Goal: Check status: Check status

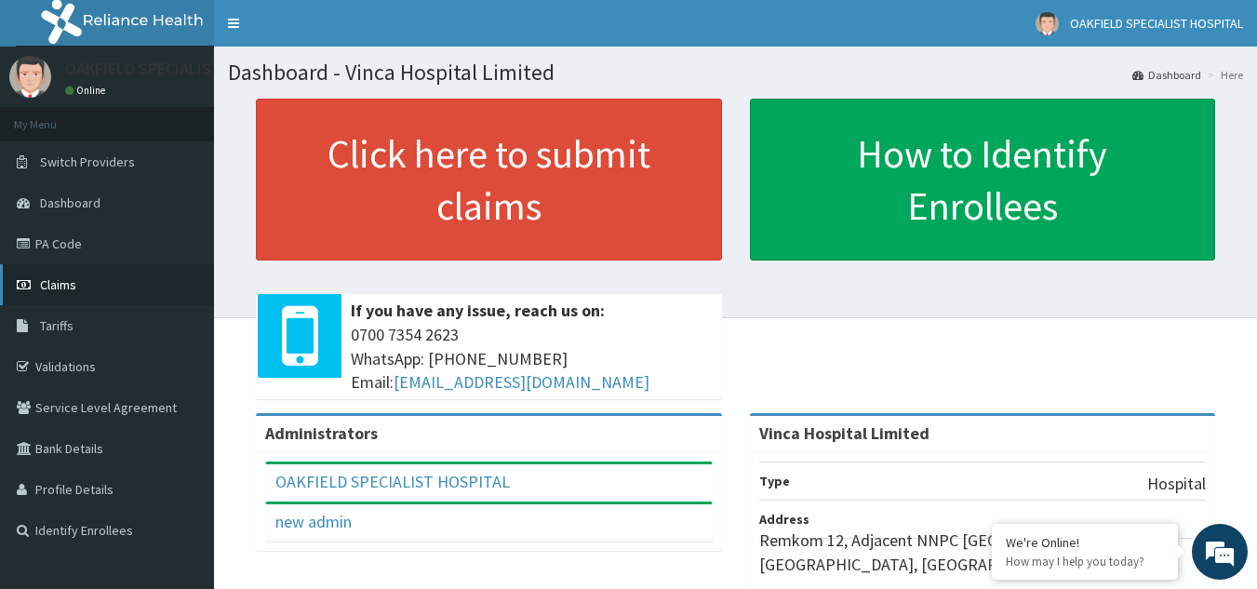
click at [68, 277] on span "Claims" at bounding box center [58, 284] width 36 height 17
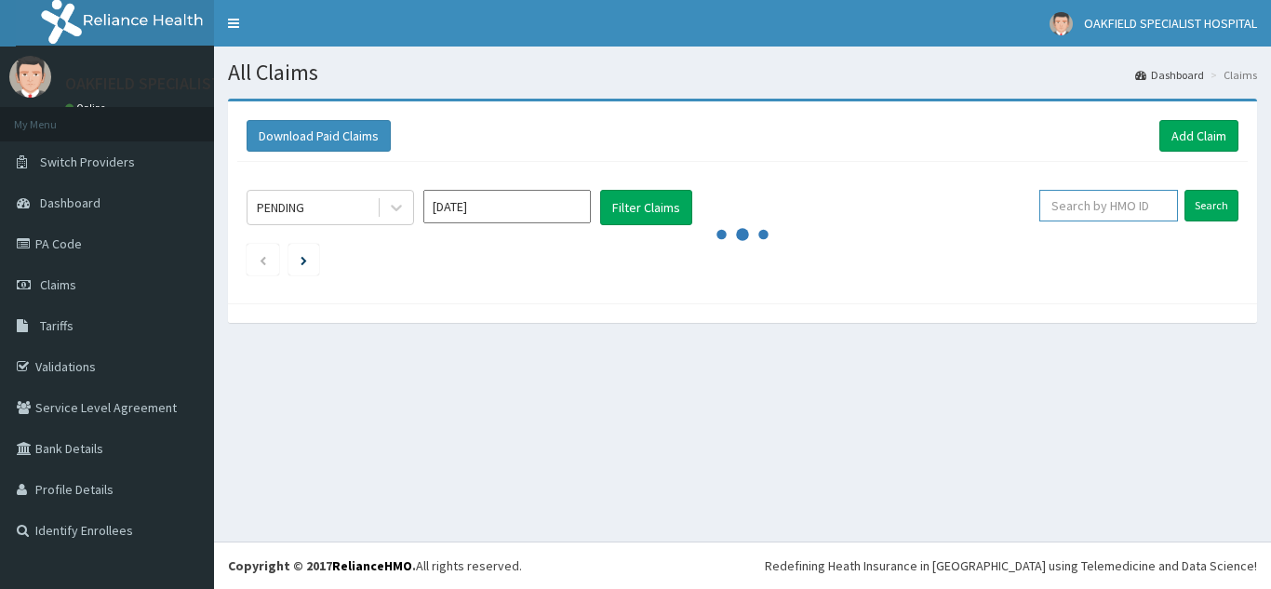
click at [1070, 208] on input "text" at bounding box center [1108, 206] width 139 height 32
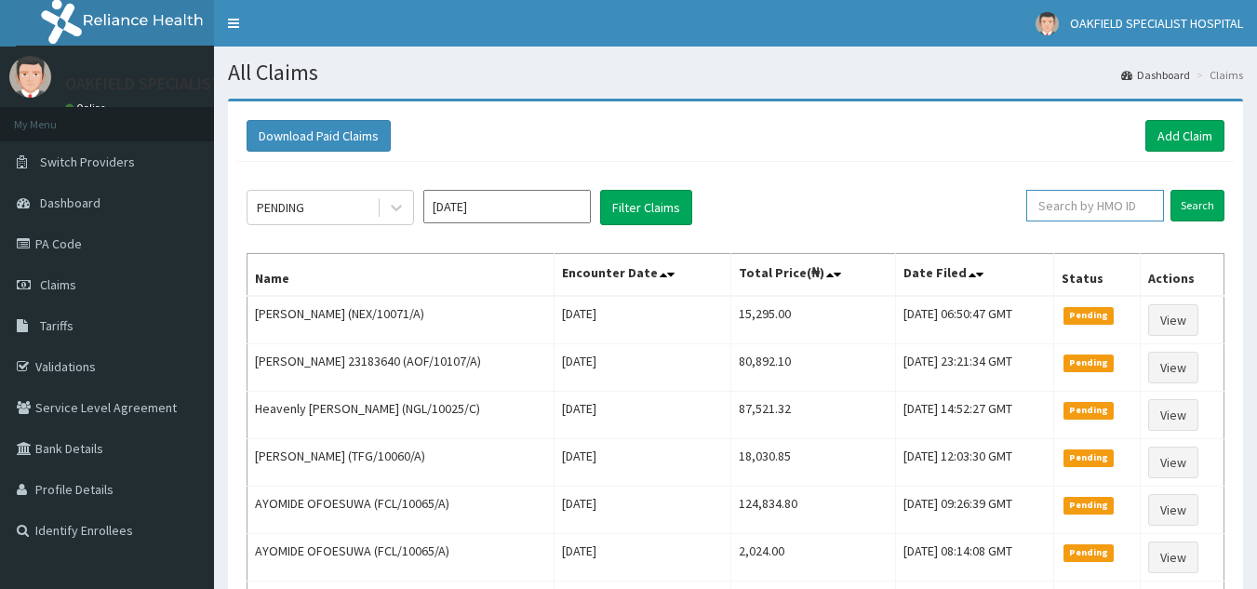
paste input "VDN/10012/A"
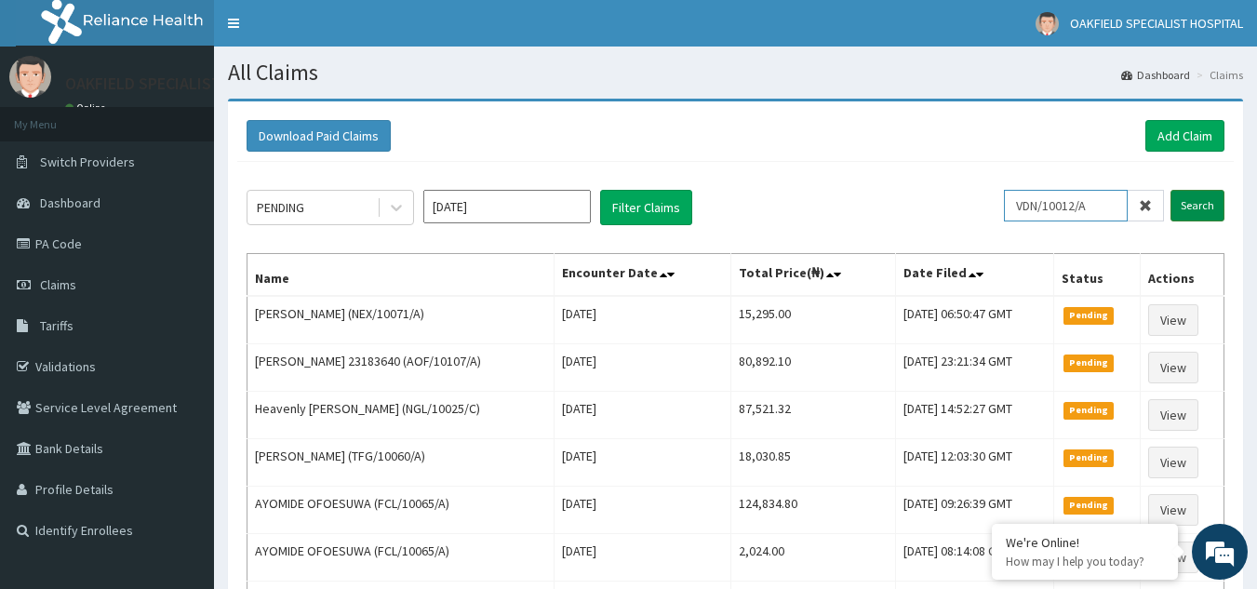
type input "VDN/10012/A"
click at [1199, 213] on input "Search" at bounding box center [1197, 206] width 54 height 32
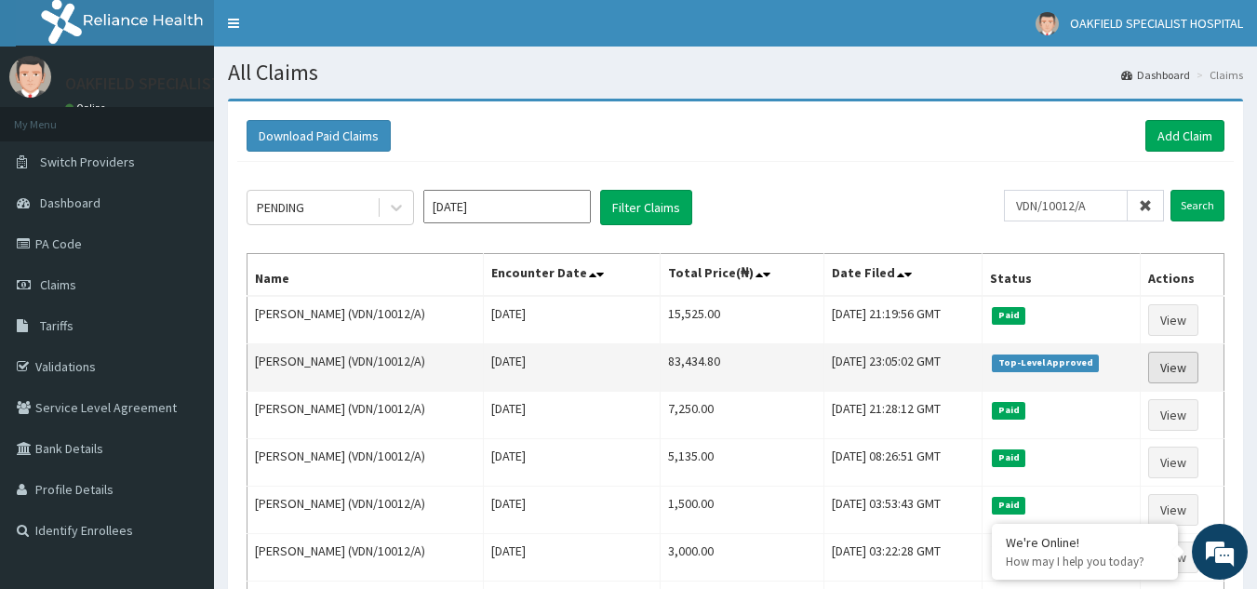
click at [1177, 368] on link "View" at bounding box center [1173, 368] width 50 height 32
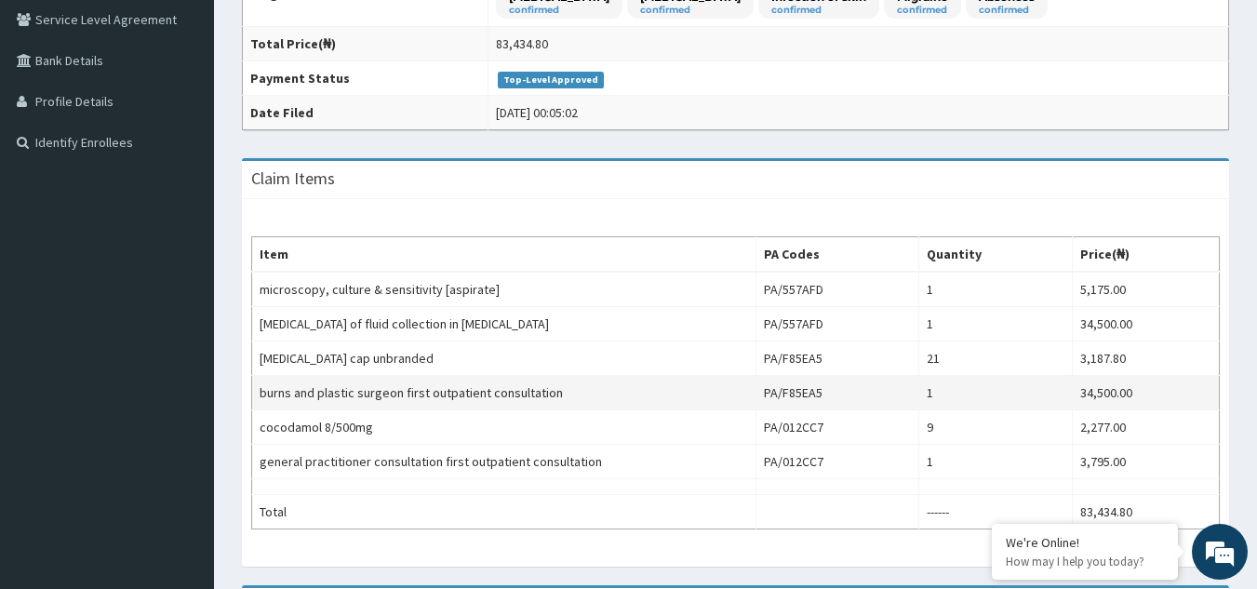
drag, startPoint x: 0, startPoint y: 0, endPoint x: 589, endPoint y: 388, distance: 705.2
click at [589, 388] on td "burns and plastic surgeon first outpatient consultation" at bounding box center [504, 393] width 504 height 34
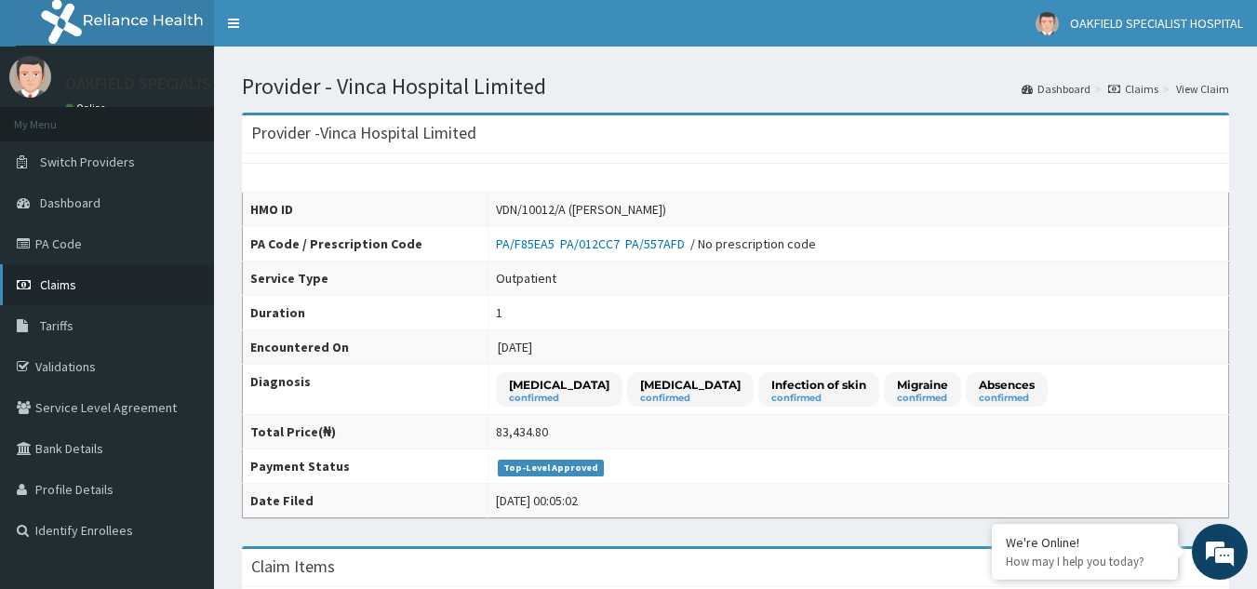
click at [63, 291] on span "Claims" at bounding box center [58, 284] width 36 height 17
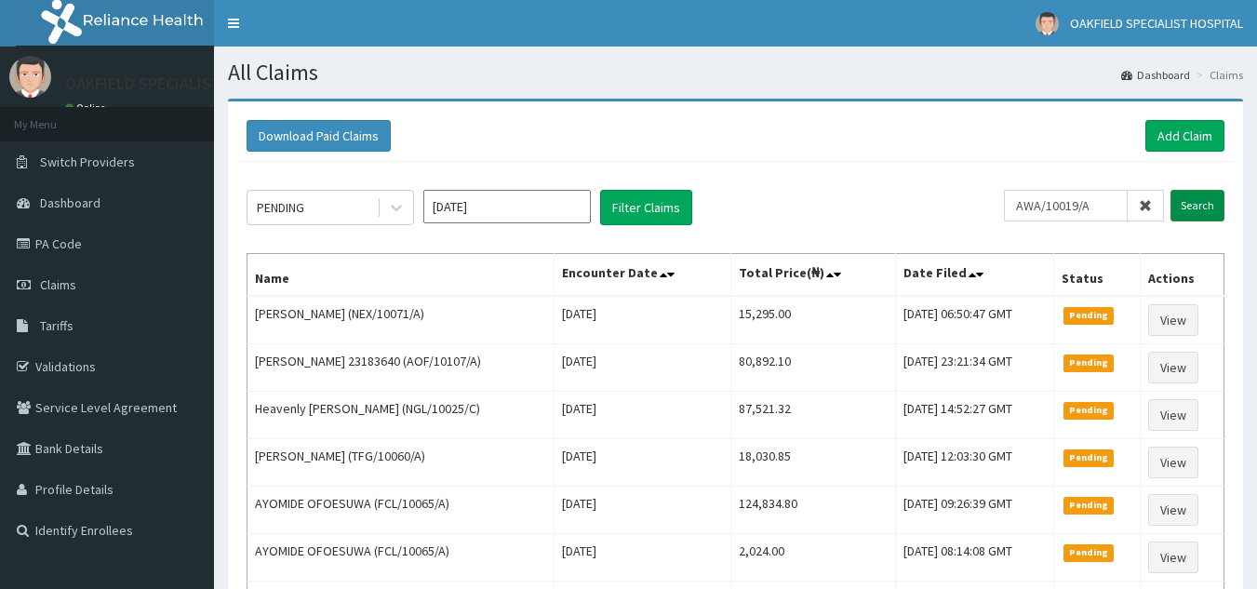
type input "AWA/10019/A"
click at [1202, 206] on input "Search" at bounding box center [1197, 206] width 54 height 32
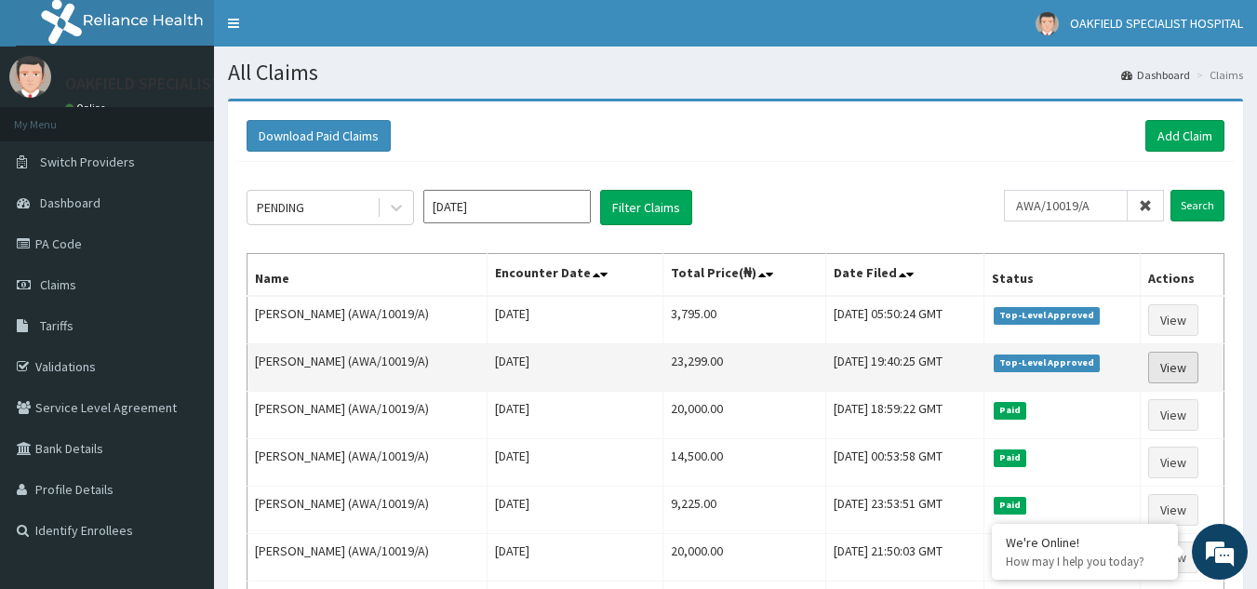
click at [1172, 363] on link "View" at bounding box center [1173, 368] width 50 height 32
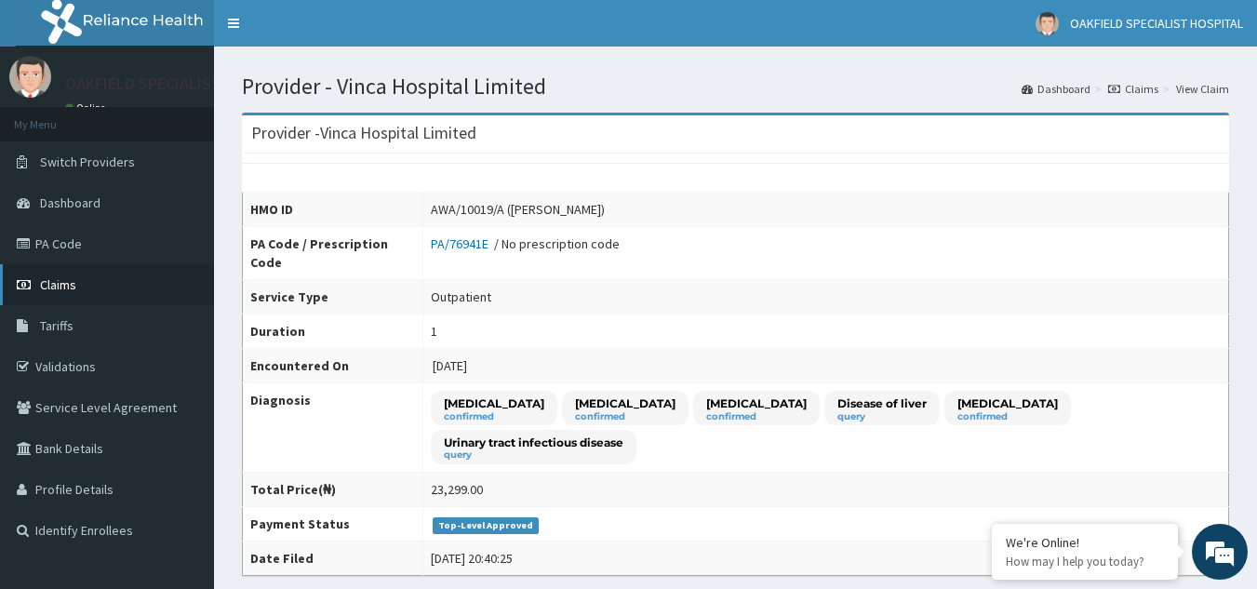
click at [52, 282] on span "Claims" at bounding box center [58, 284] width 36 height 17
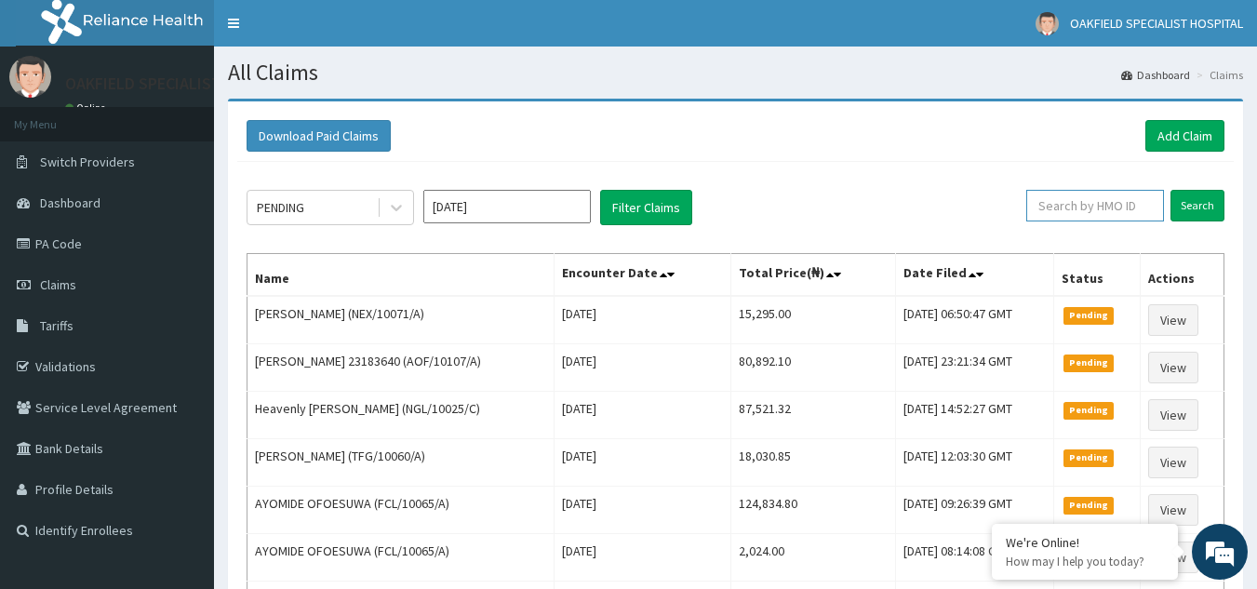
click at [1065, 196] on input "text" at bounding box center [1095, 206] width 138 height 32
paste input "AWA/10019/A"
type input "AWA/10019/A"
click at [1191, 209] on input "Search" at bounding box center [1197, 206] width 54 height 32
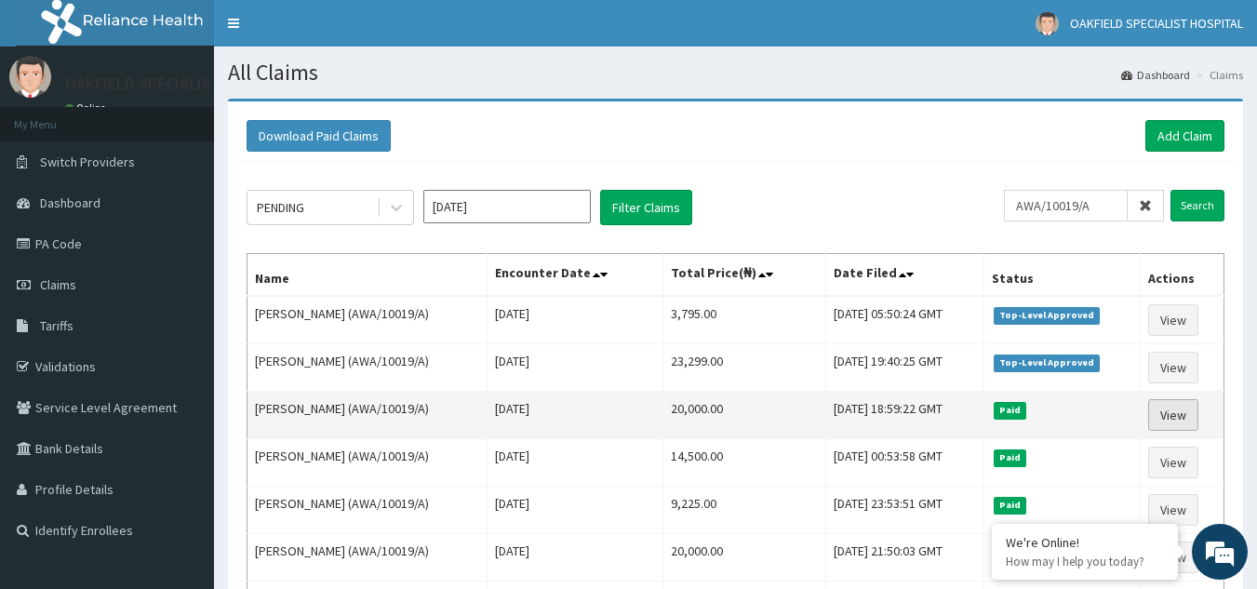
click at [1186, 413] on link "View" at bounding box center [1173, 415] width 50 height 32
